Goal: Transaction & Acquisition: Purchase product/service

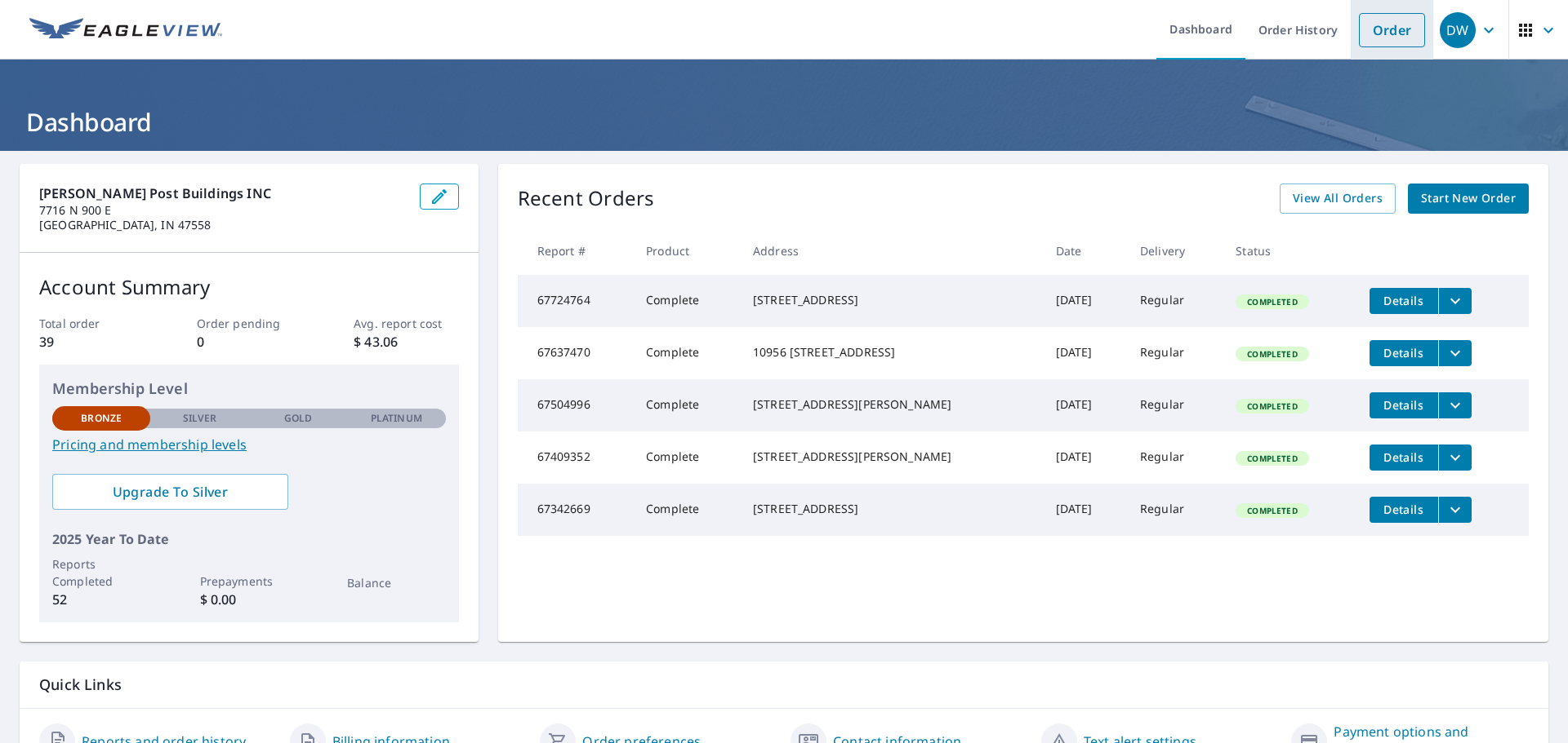
click at [1380, 34] on link "Order" at bounding box center [1392, 30] width 66 height 34
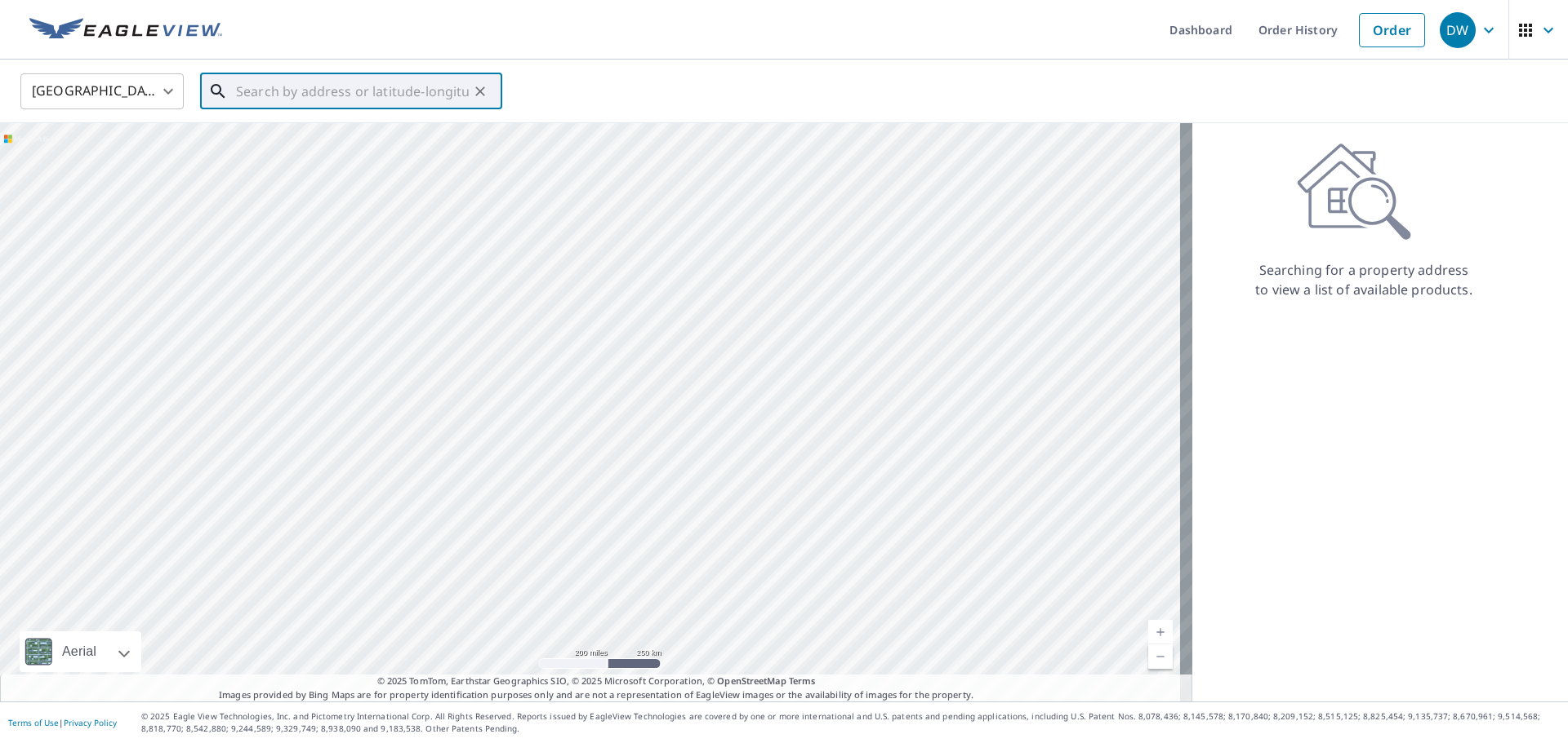
click at [290, 90] on input "text" at bounding box center [351, 91] width 233 height 46
paste input "[STREET_ADDRESS]"
click at [318, 149] on p "[GEOGRAPHIC_DATA], IN 47438" at bounding box center [361, 156] width 256 height 16
type input "[STREET_ADDRESS]"
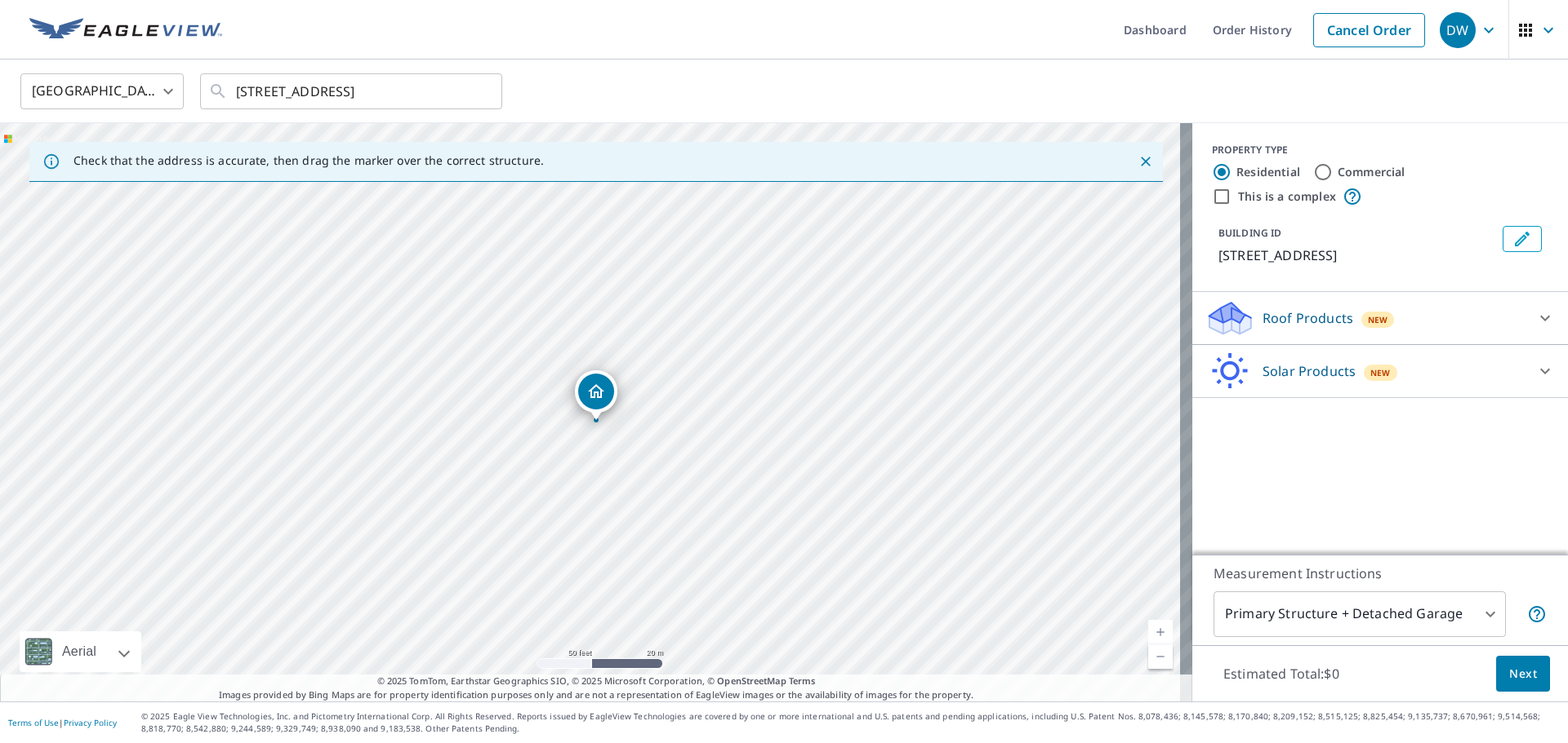
click at [1273, 311] on p "Roof Products" at bounding box center [1307, 318] width 90 height 20
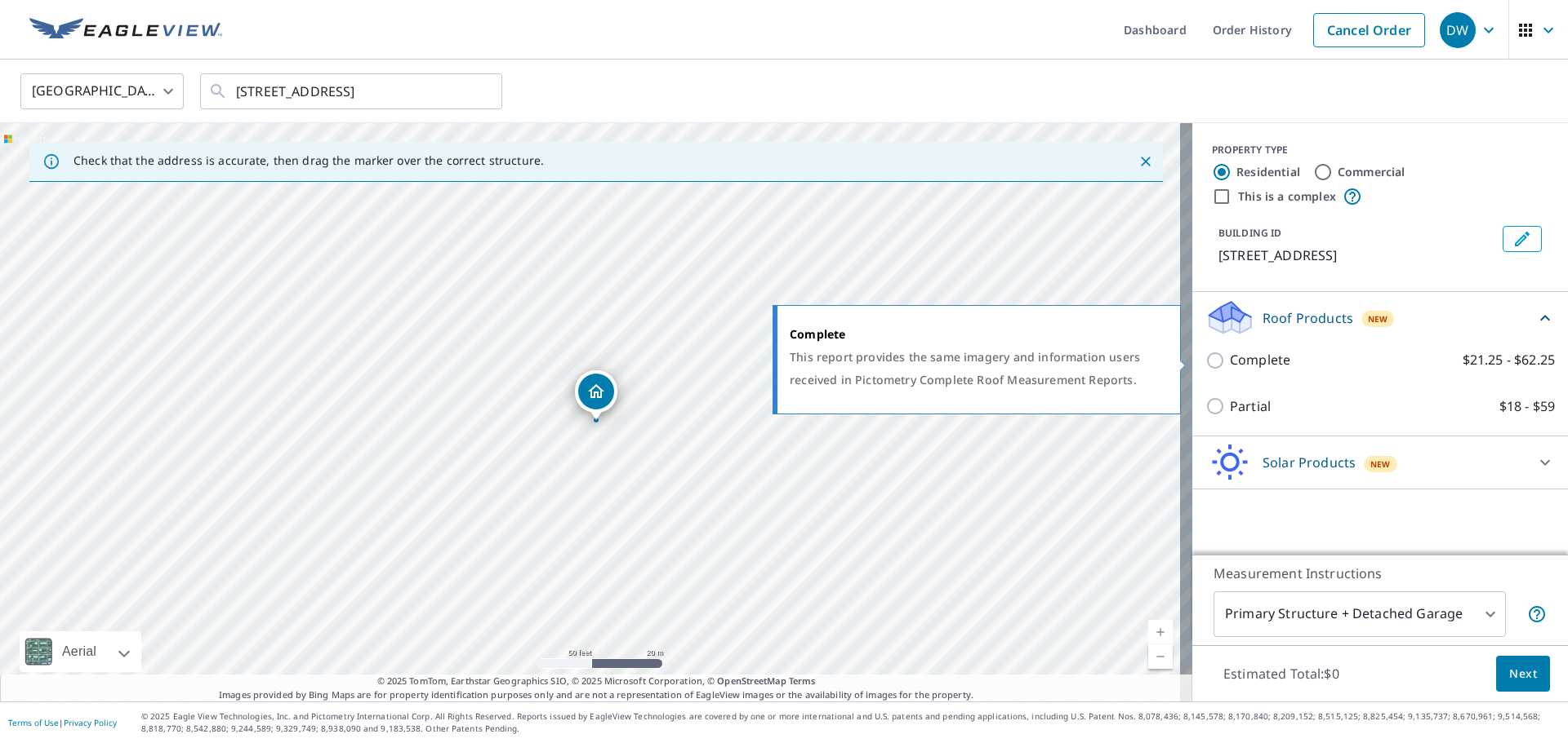
click at [1205, 361] on input "Complete $21.25 - $62.25" at bounding box center [1217, 361] width 24 height 20
checkbox input "true"
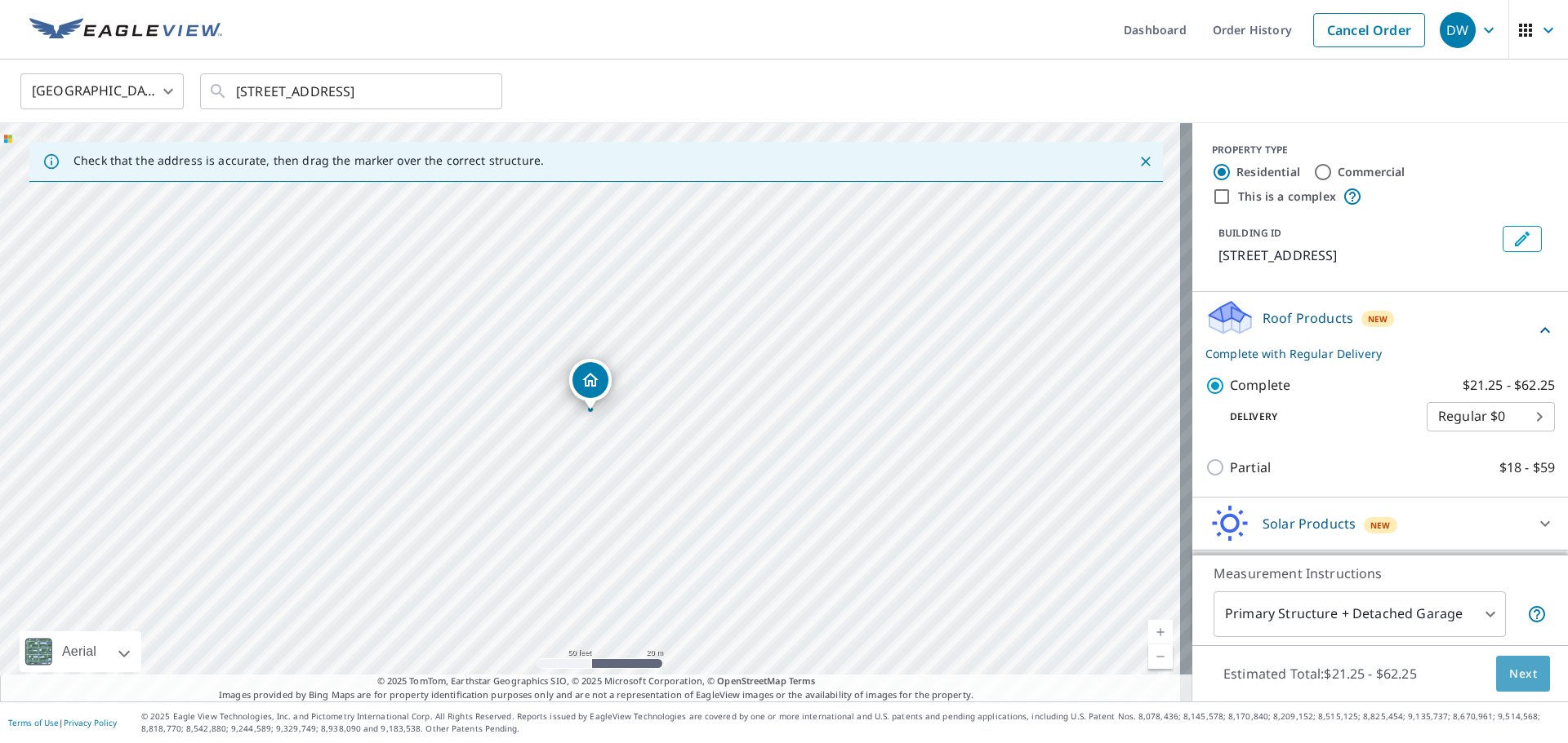
click at [1511, 672] on span "Next" at bounding box center [1522, 674] width 27 height 21
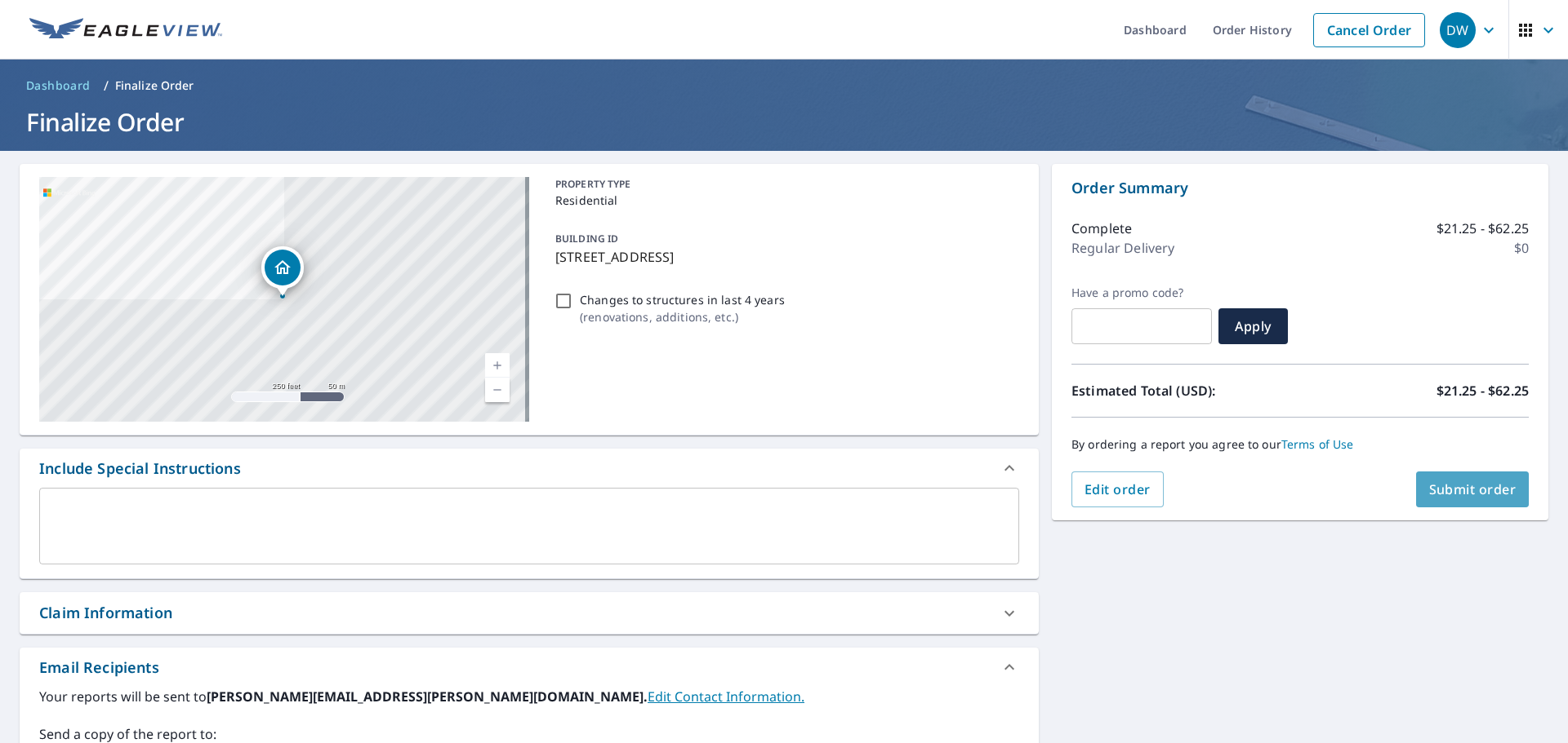
click at [1449, 492] on span "Submit order" at bounding box center [1472, 489] width 88 height 18
checkbox input "true"
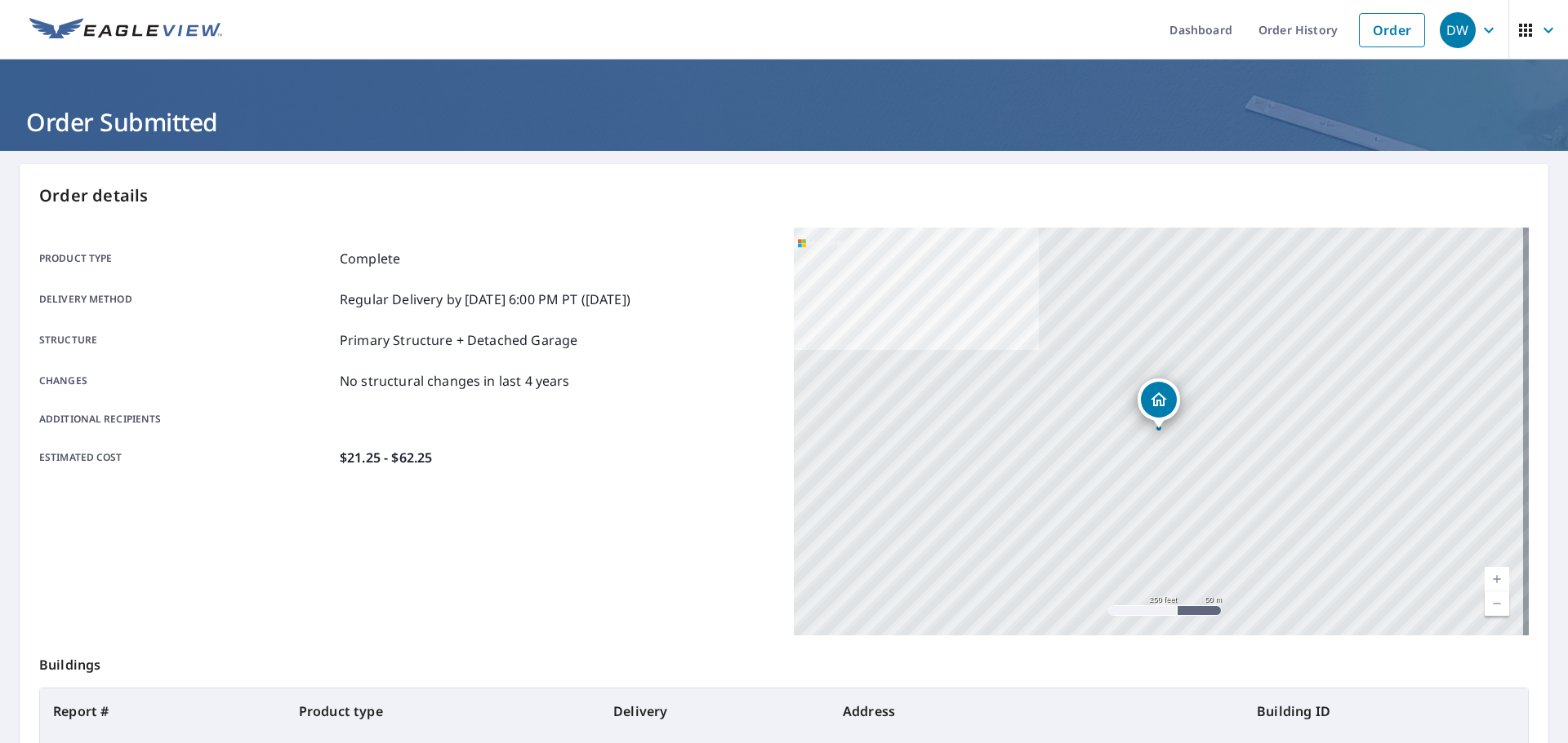
click at [1441, 30] on div "DW" at bounding box center [1457, 30] width 36 height 36
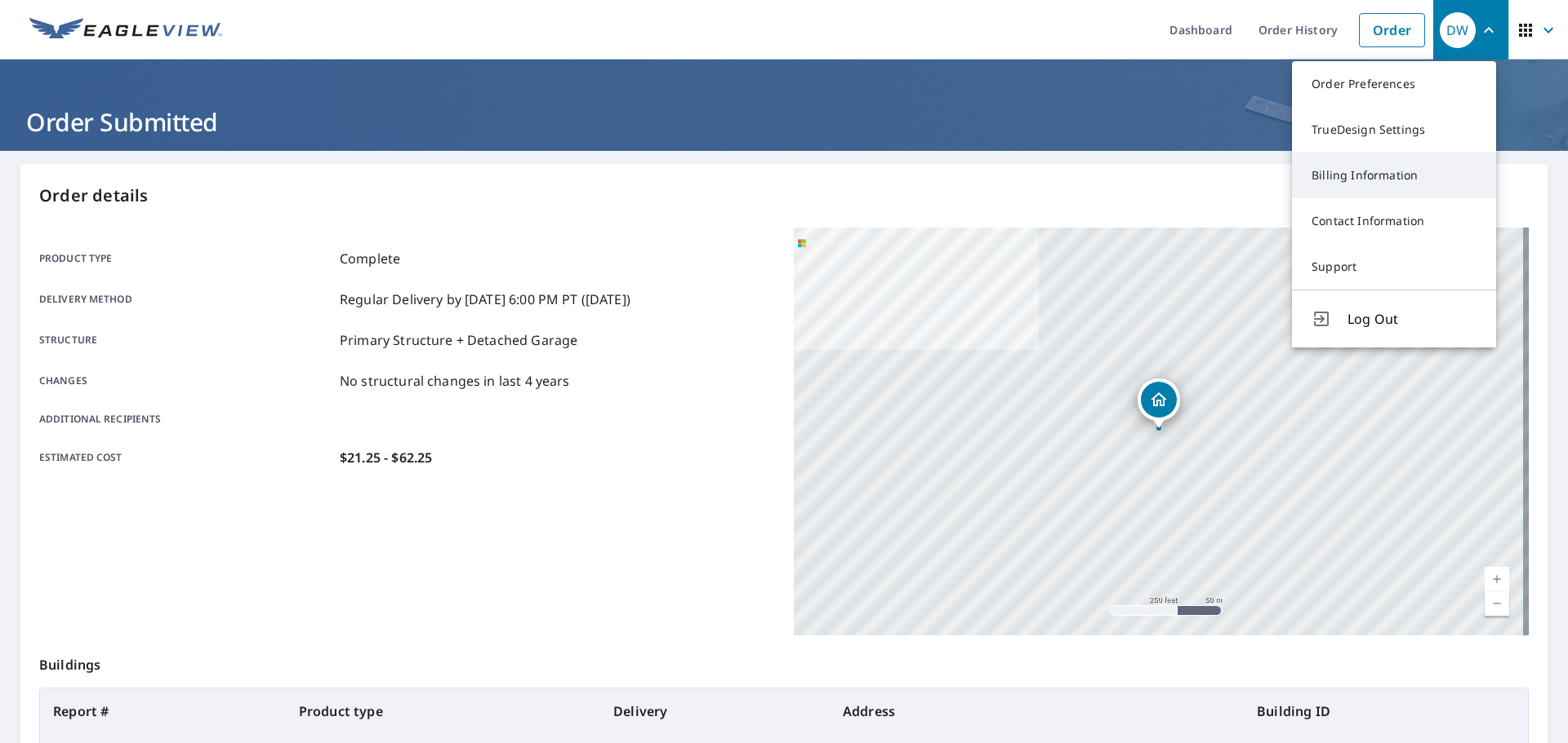
click at [1348, 169] on link "Billing Information" at bounding box center [1394, 175] width 204 height 46
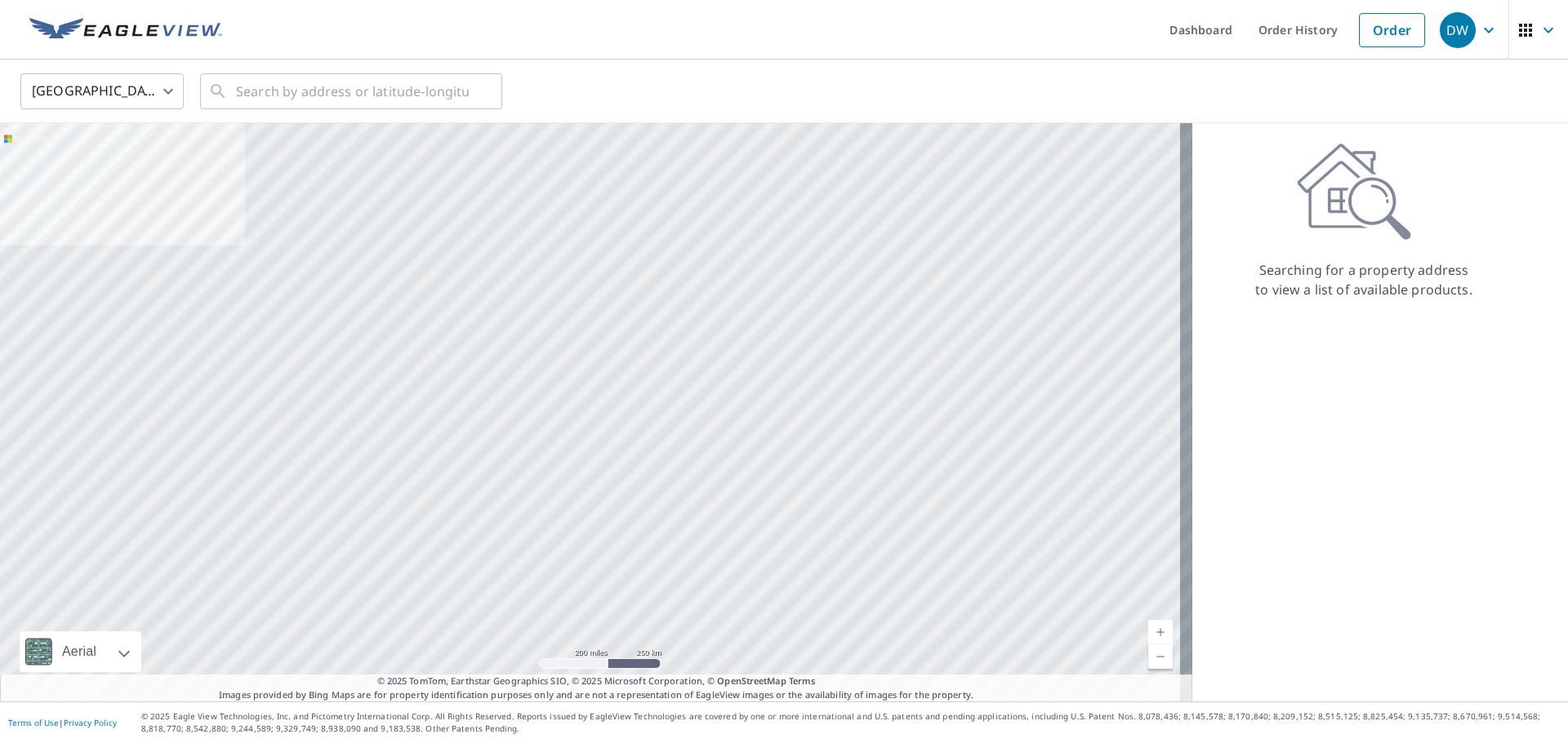
click at [1482, 29] on icon "button" at bounding box center [1488, 30] width 20 height 20
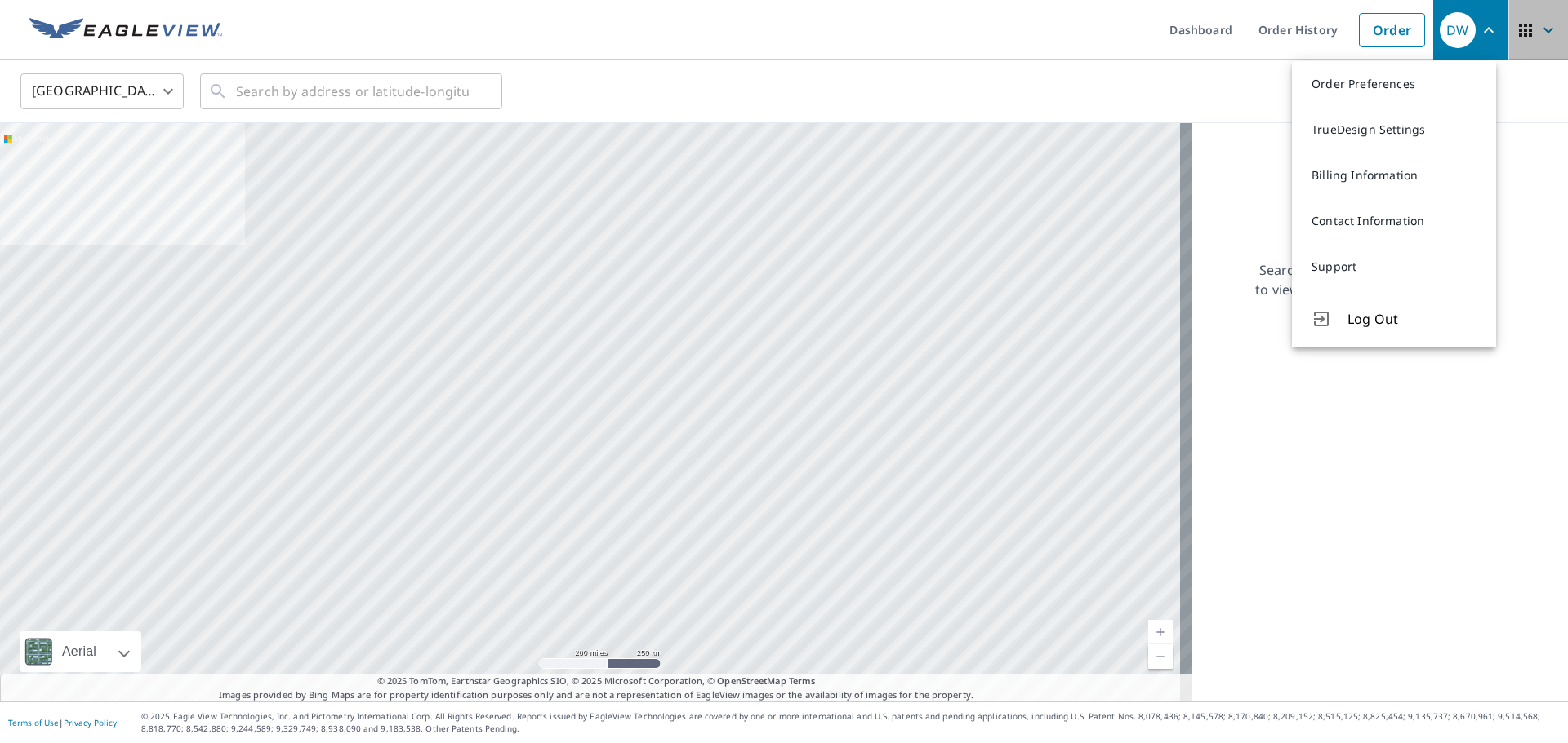
click at [1540, 27] on icon "button" at bounding box center [1547, 30] width 20 height 20
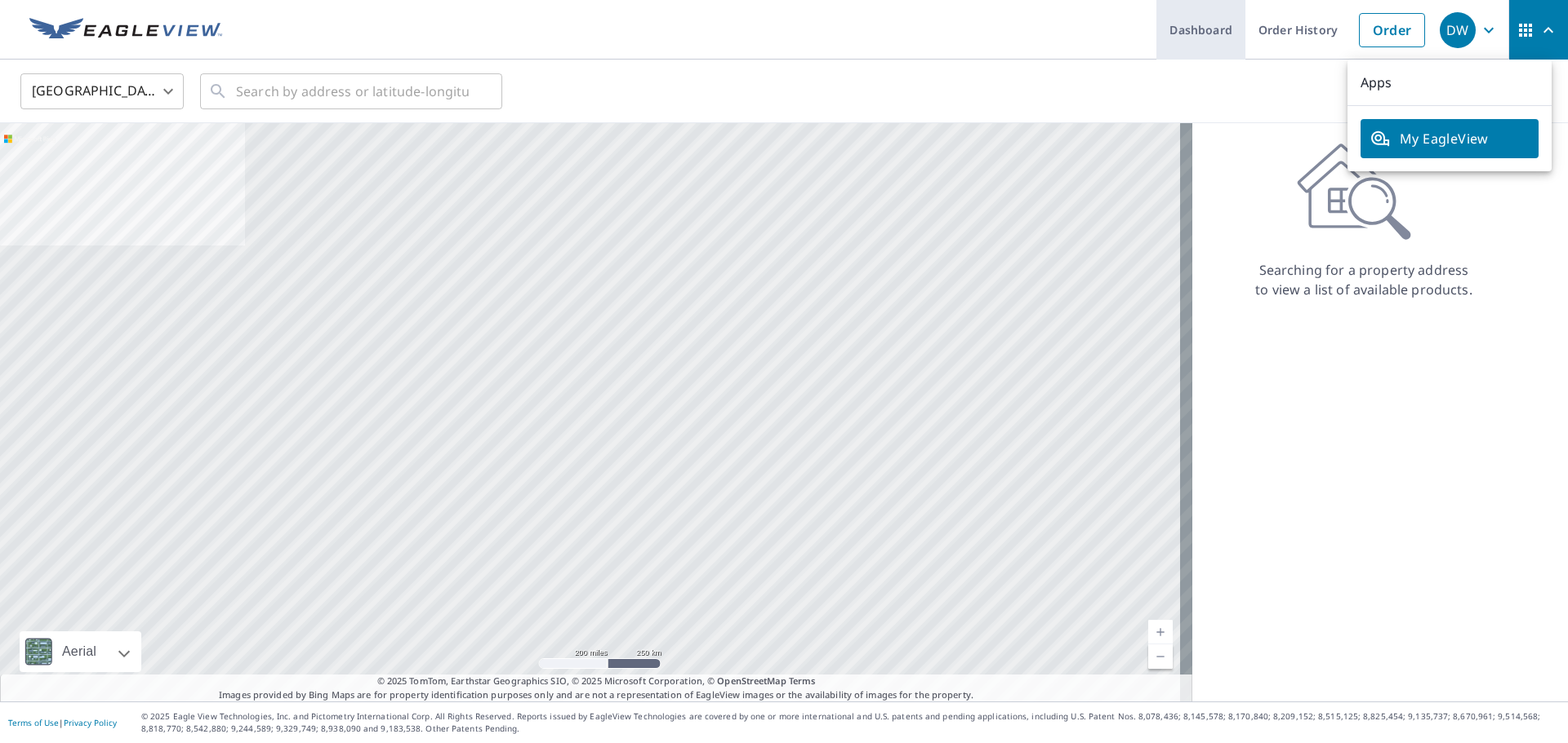
click at [1183, 22] on link "Dashboard" at bounding box center [1200, 29] width 89 height 59
